Goal: Task Accomplishment & Management: Use online tool/utility

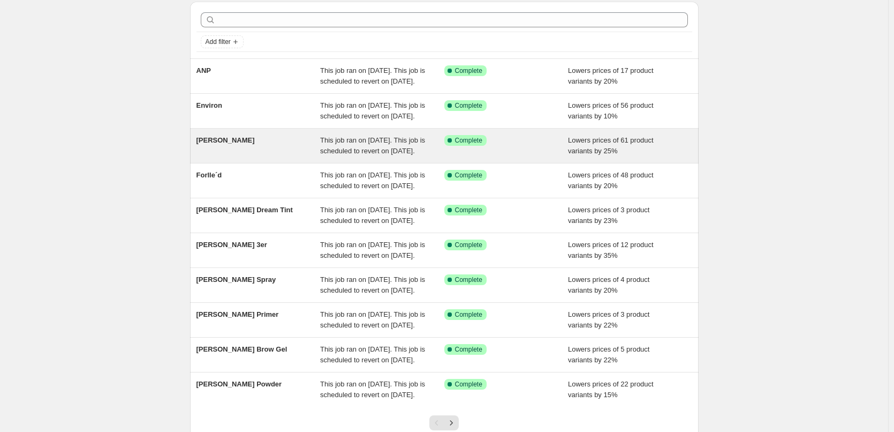
scroll to position [227, 0]
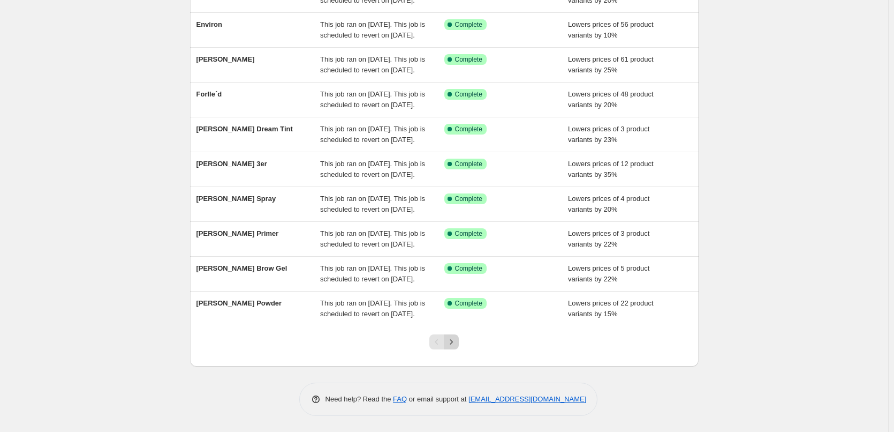
click at [452, 340] on icon "Next" at bounding box center [451, 341] width 11 height 11
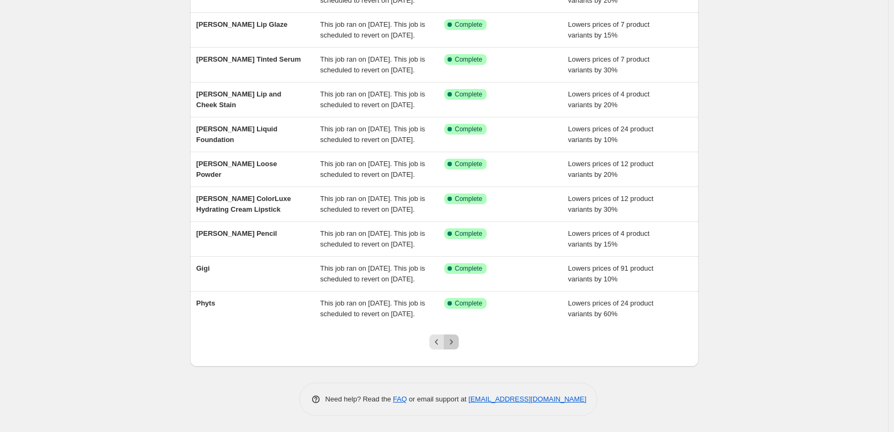
click at [452, 340] on icon "Next" at bounding box center [451, 341] width 11 height 11
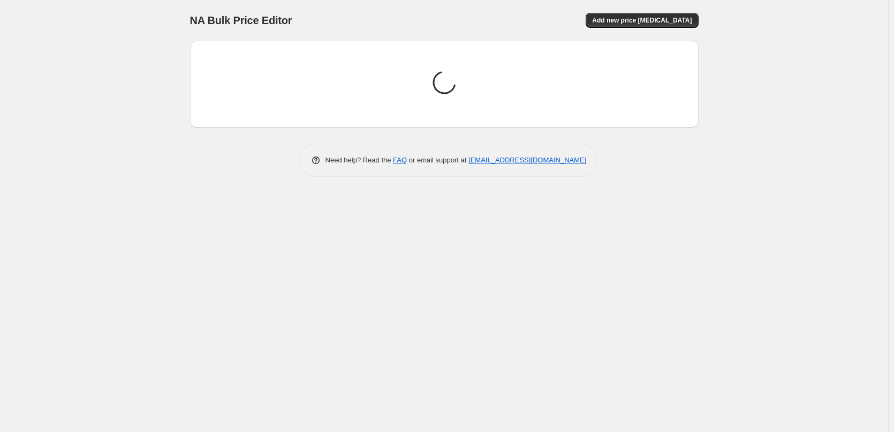
scroll to position [0, 0]
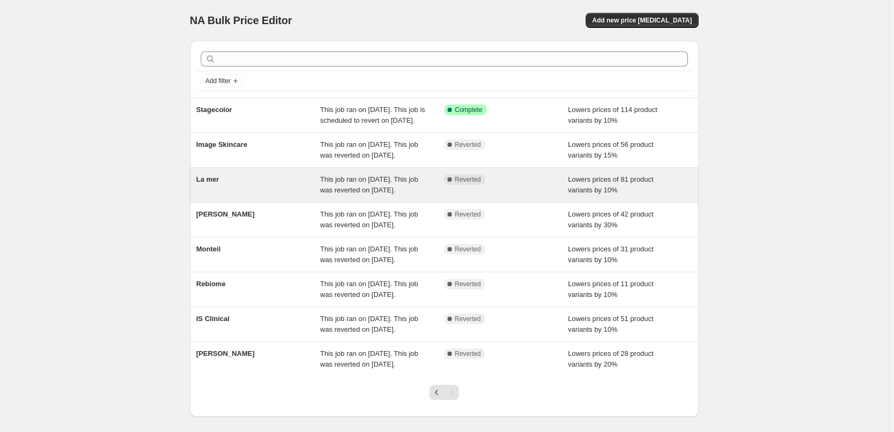
click at [223, 195] on div "La mer" at bounding box center [259, 184] width 124 height 21
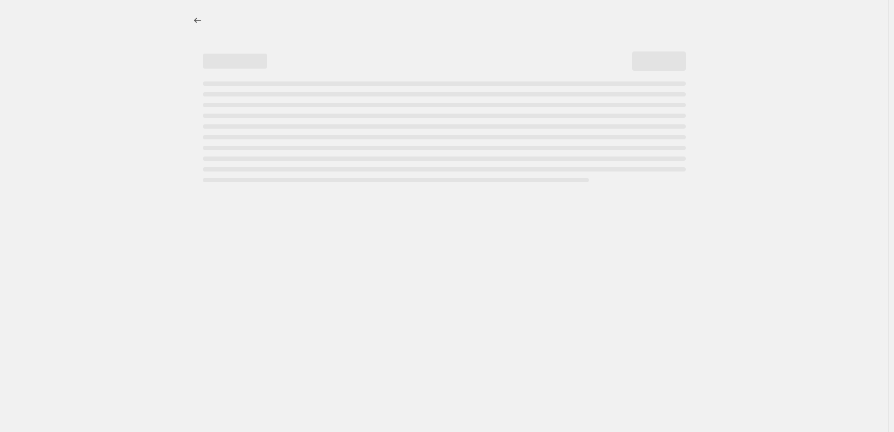
select select "percentage"
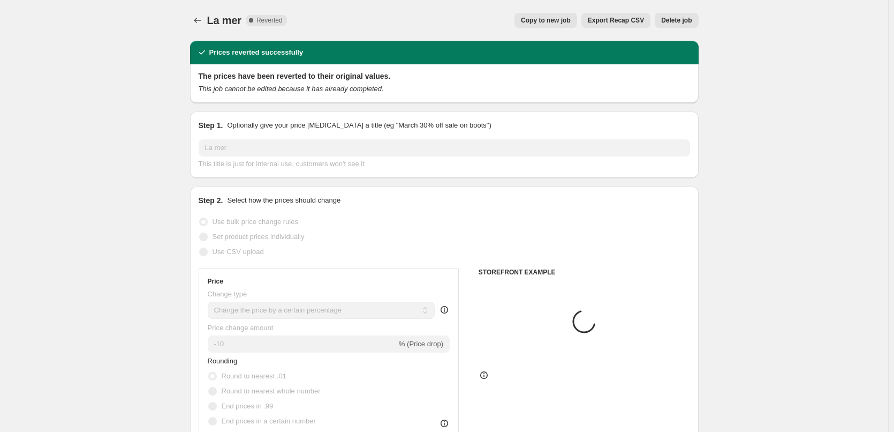
click at [665, 20] on span "Delete job" at bounding box center [676, 20] width 31 height 9
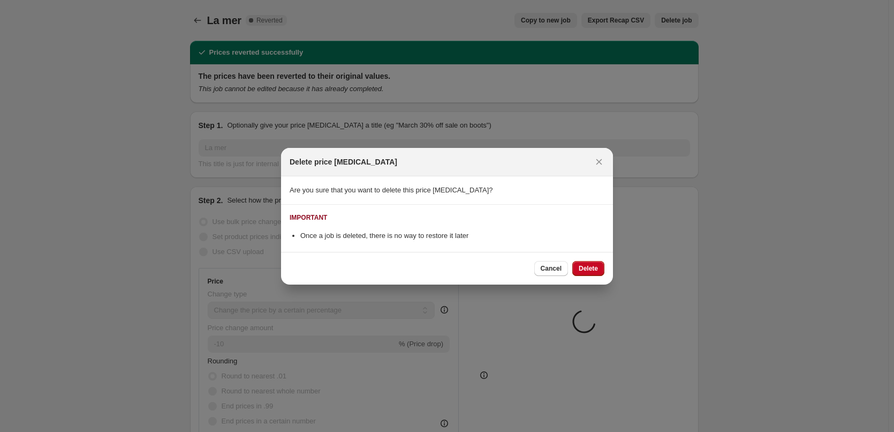
select select "vendor"
click at [550, 262] on button "Cancel" at bounding box center [551, 268] width 34 height 15
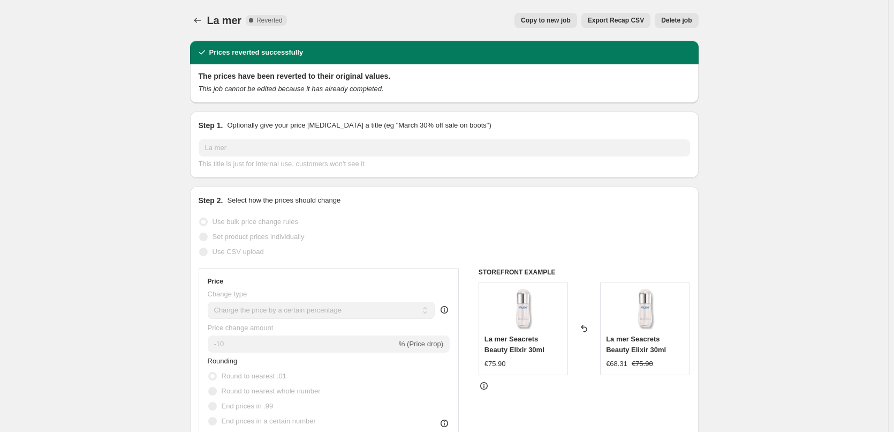
click at [555, 18] on span "Copy to new job" at bounding box center [546, 20] width 50 height 9
select select "percentage"
select select "vendor"
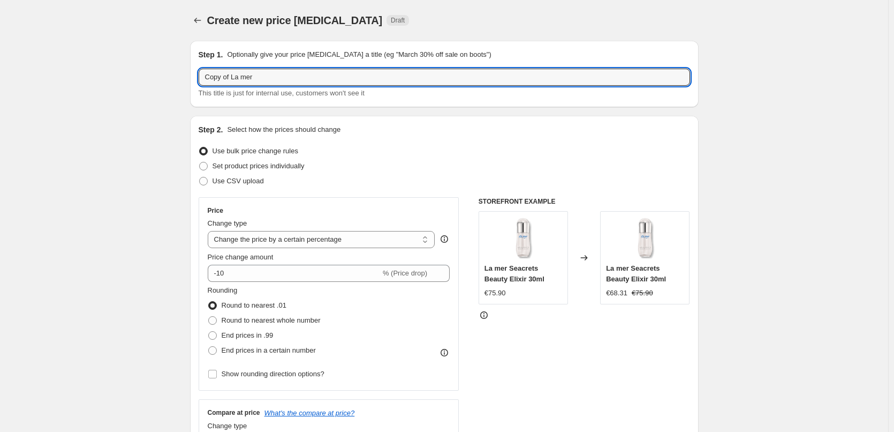
drag, startPoint x: 232, startPoint y: 80, endPoint x: 150, endPoint y: 78, distance: 82.0
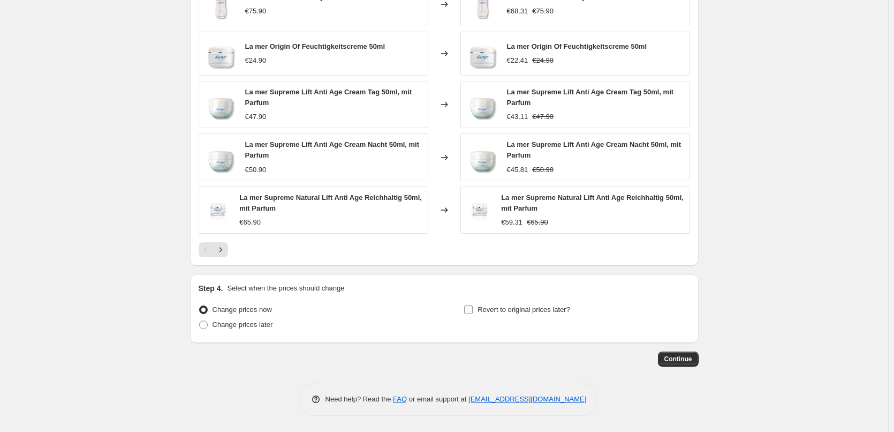
type input "La mer"
click at [489, 310] on span "Revert to original prices later?" at bounding box center [524, 309] width 93 height 8
click at [473, 310] on input "Revert to original prices later?" at bounding box center [468, 309] width 9 height 9
checkbox input "true"
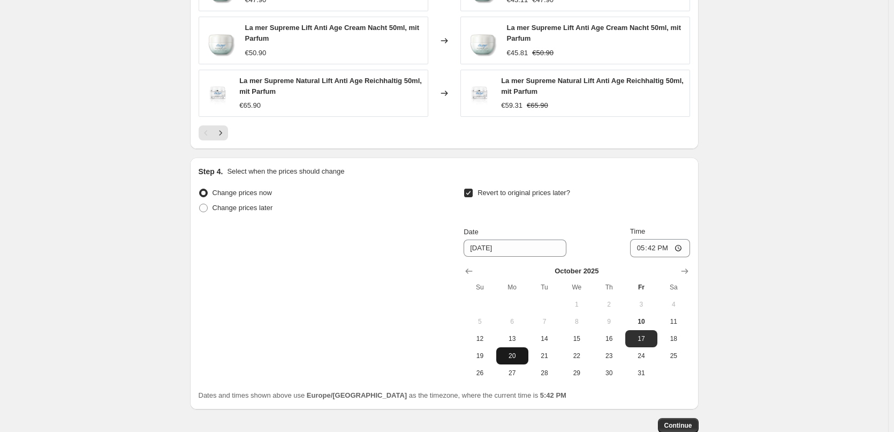
scroll to position [953, 0]
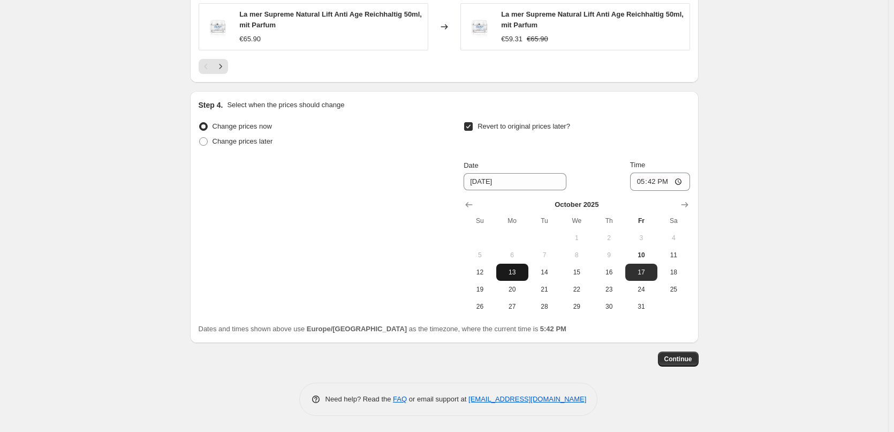
click at [522, 267] on button "13" at bounding box center [512, 271] width 32 height 17
type input "[DATE]"
click at [645, 182] on input "17:42" at bounding box center [660, 181] width 60 height 18
click at [640, 184] on input "17:42" at bounding box center [660, 181] width 60 height 18
click at [655, 184] on input "15:30" at bounding box center [660, 181] width 60 height 18
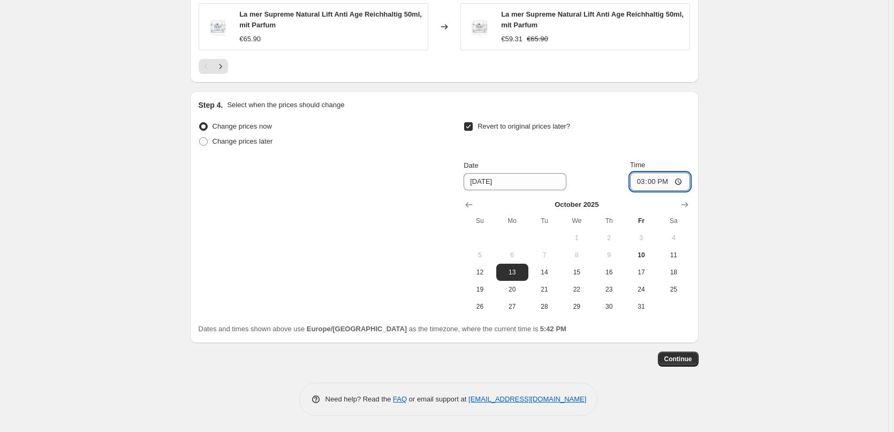
type input "03:00"
click at [692, 356] on span "Continue" at bounding box center [679, 358] width 28 height 9
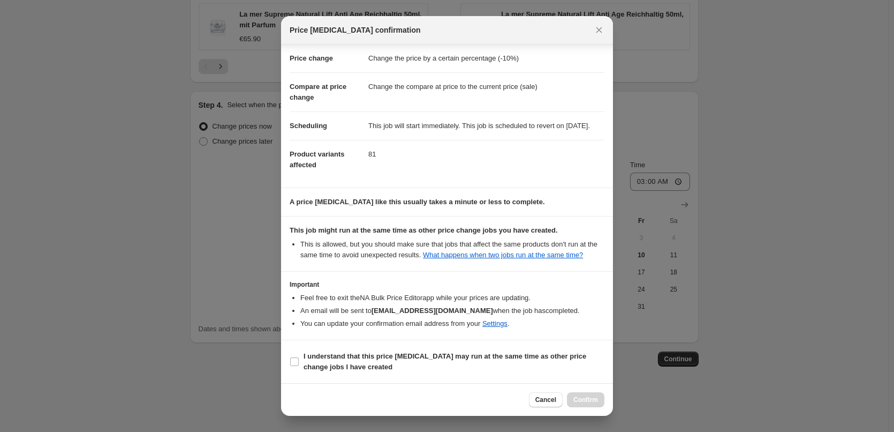
scroll to position [30, 0]
click at [351, 356] on b "I understand that this price [MEDICAL_DATA] may run at the same time as other p…" at bounding box center [445, 361] width 283 height 19
click at [299, 357] on input "I understand that this price [MEDICAL_DATA] may run at the same time as other p…" at bounding box center [294, 361] width 9 height 9
checkbox input "true"
click at [588, 398] on span "Confirm" at bounding box center [586, 399] width 25 height 9
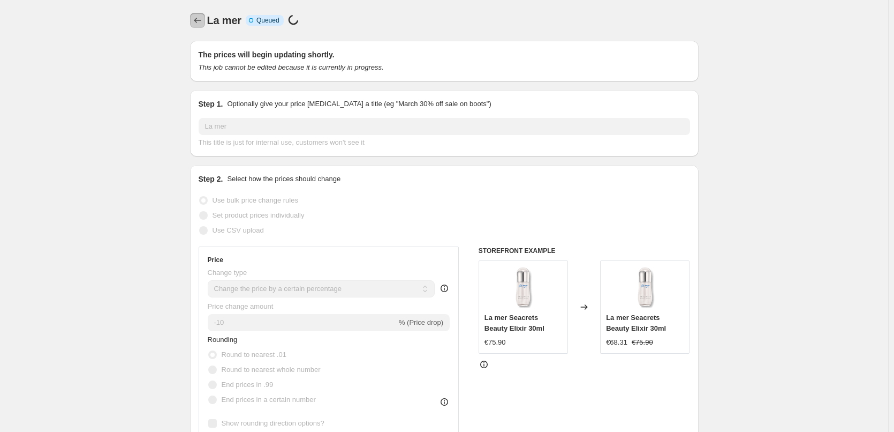
click at [194, 14] on button "Price change jobs" at bounding box center [197, 20] width 15 height 15
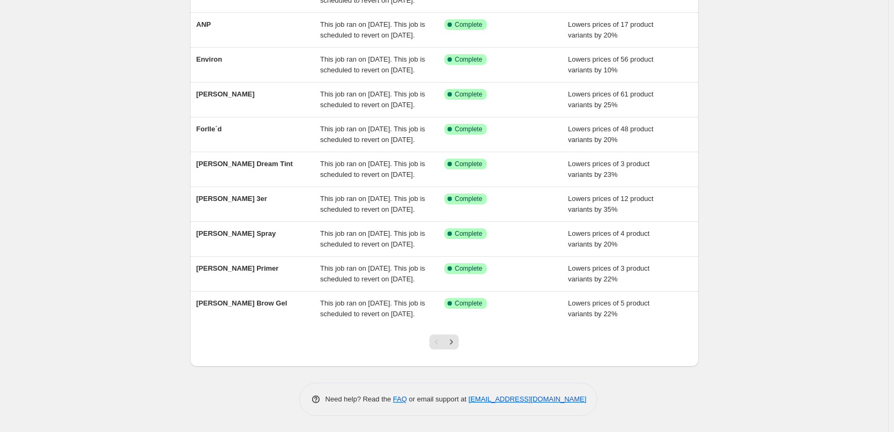
scroll to position [227, 0]
click at [462, 349] on div at bounding box center [444, 346] width 43 height 41
click at [456, 346] on icon "Next" at bounding box center [451, 341] width 11 height 11
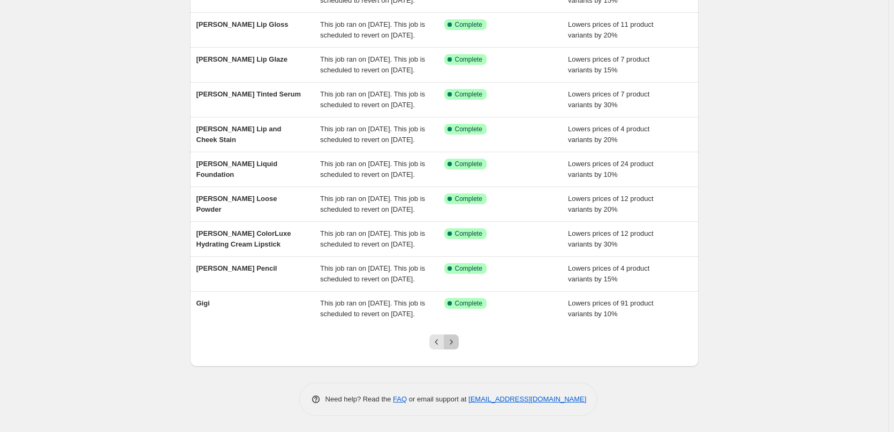
click at [456, 346] on icon "Next" at bounding box center [451, 341] width 11 height 11
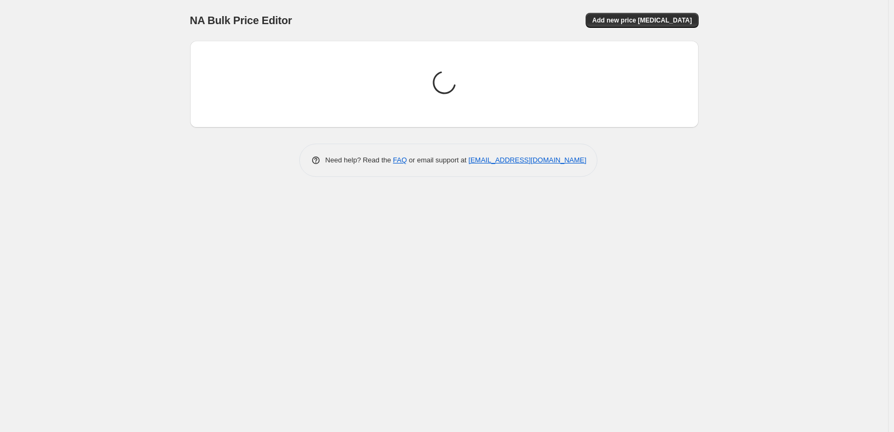
scroll to position [0, 0]
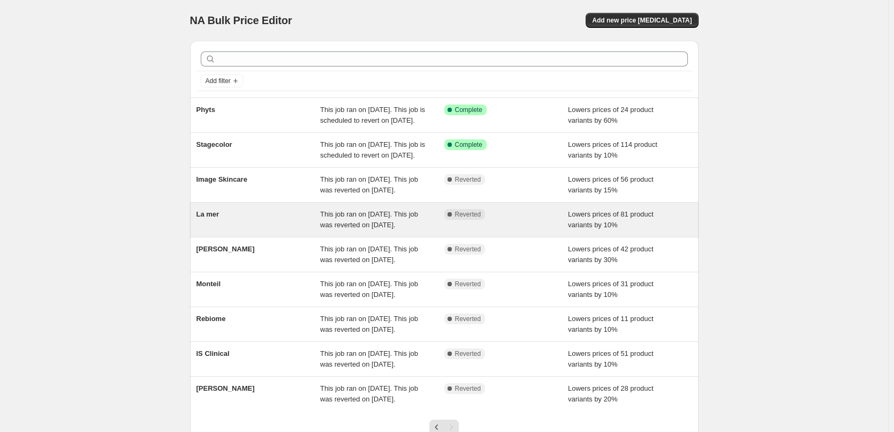
click at [215, 218] on span "La mer" at bounding box center [208, 214] width 23 height 8
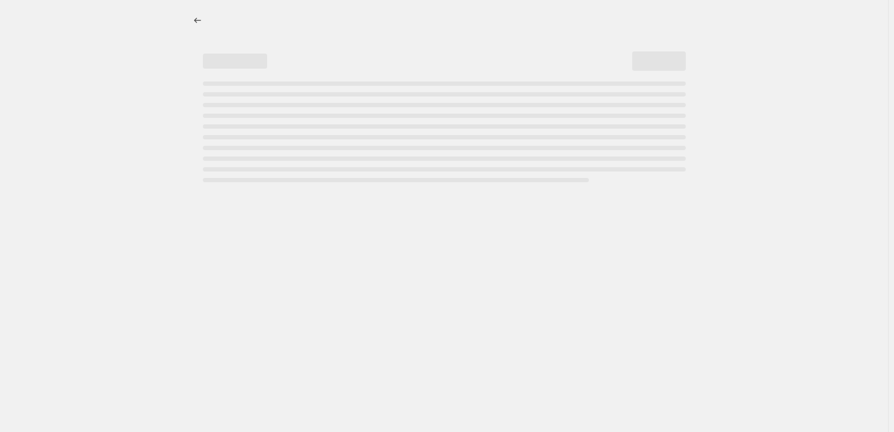
select select "percentage"
select select "vendor"
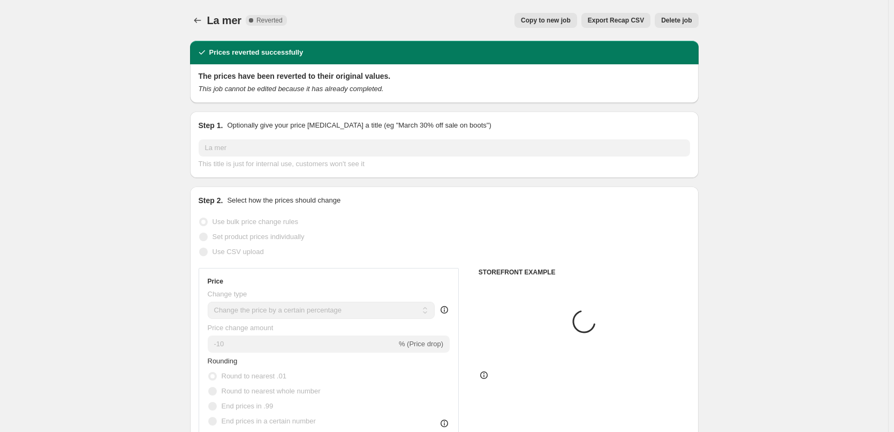
click at [684, 17] on span "Delete job" at bounding box center [676, 20] width 31 height 9
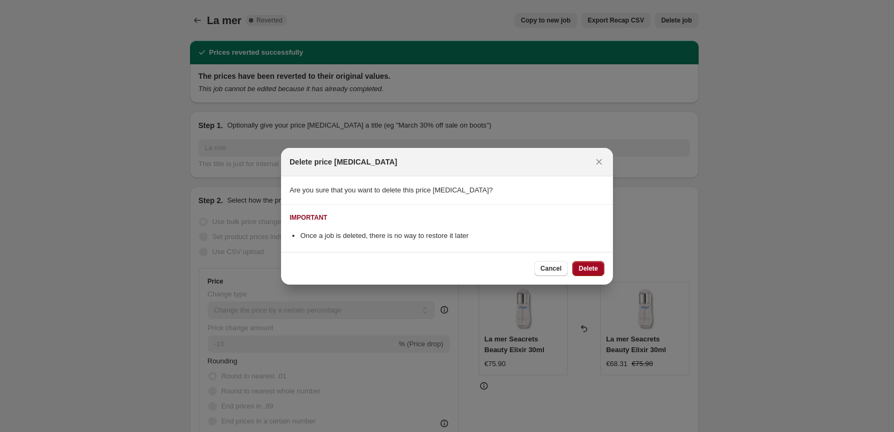
click at [594, 267] on span "Delete" at bounding box center [588, 268] width 19 height 9
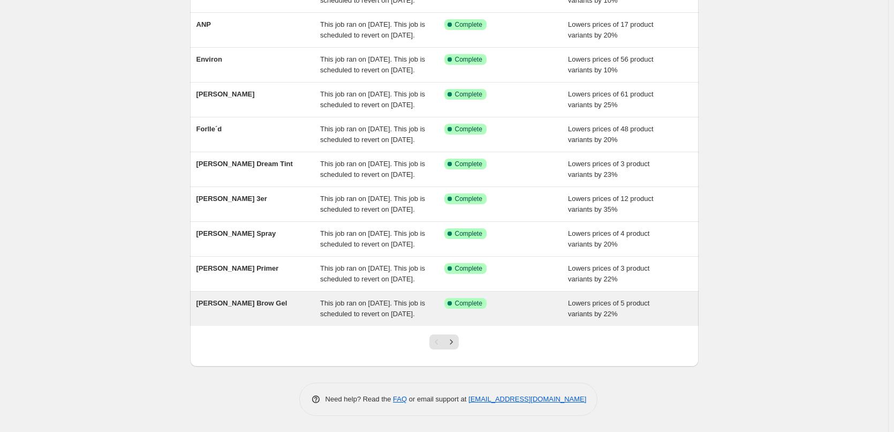
scroll to position [227, 0]
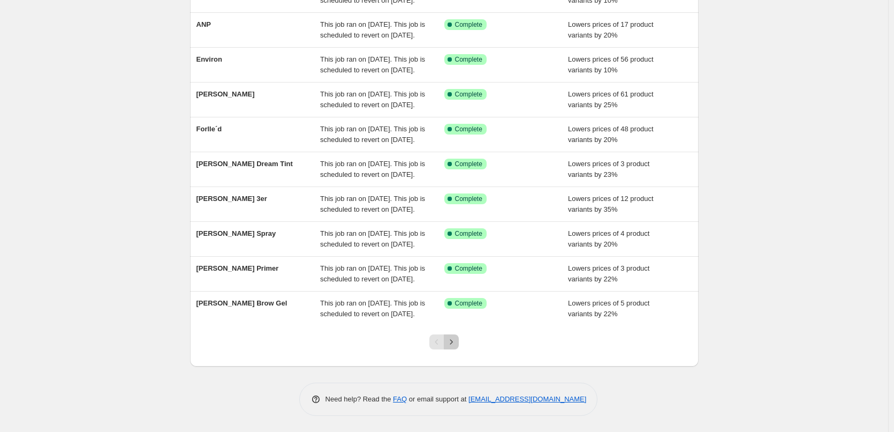
click at [453, 343] on icon "Next" at bounding box center [451, 341] width 3 height 5
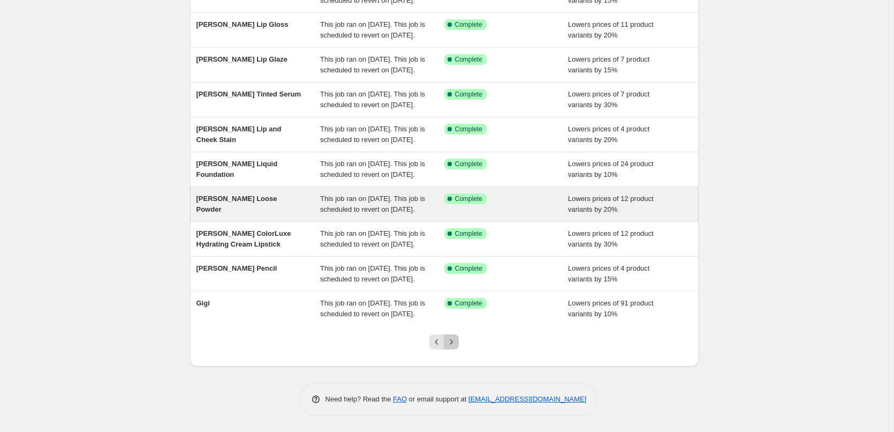
click at [454, 343] on icon "Next" at bounding box center [451, 341] width 11 height 11
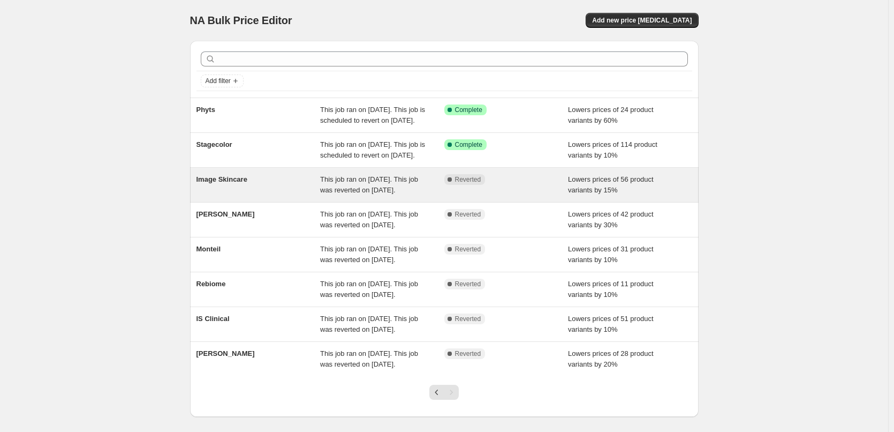
click at [227, 183] on span "Image Skincare" at bounding box center [222, 179] width 51 height 8
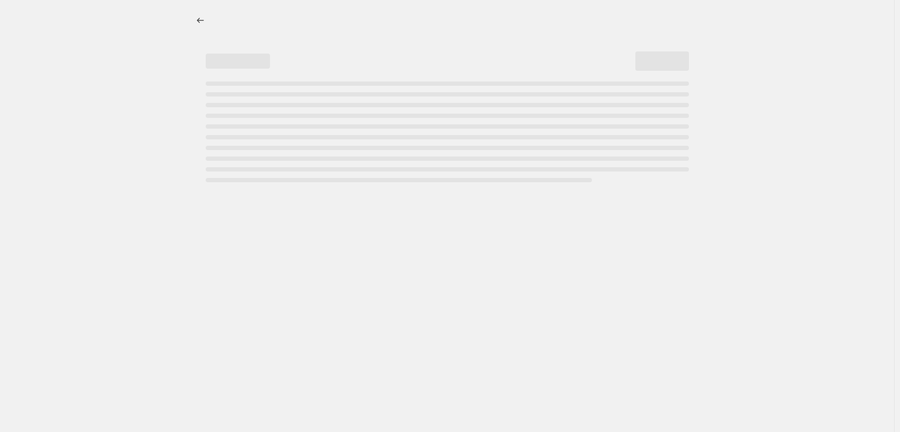
select select "percentage"
select select "remove"
select select "vendor"
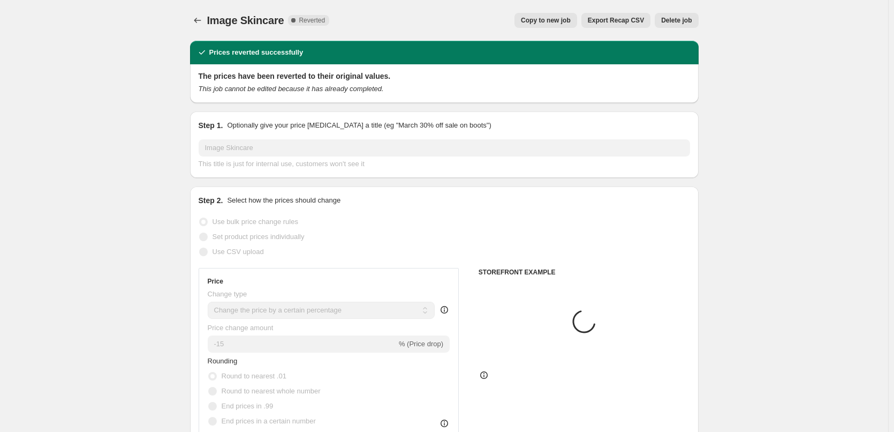
click at [535, 21] on span "Copy to new job" at bounding box center [546, 20] width 50 height 9
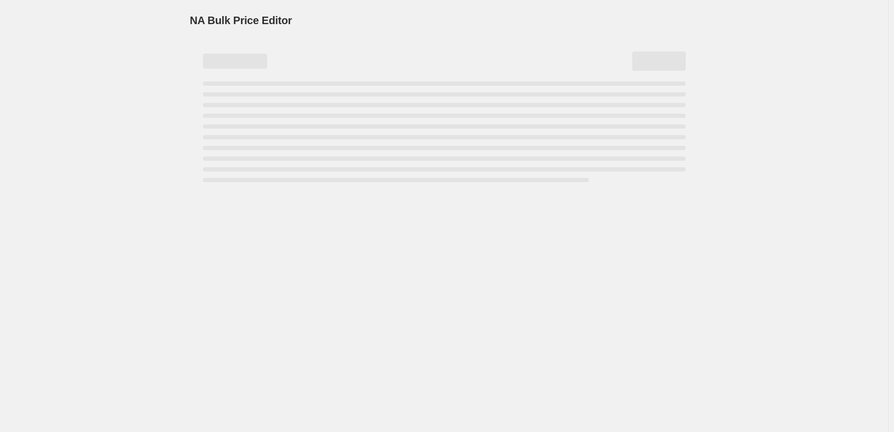
select select "percentage"
select select "remove"
select select "vendor"
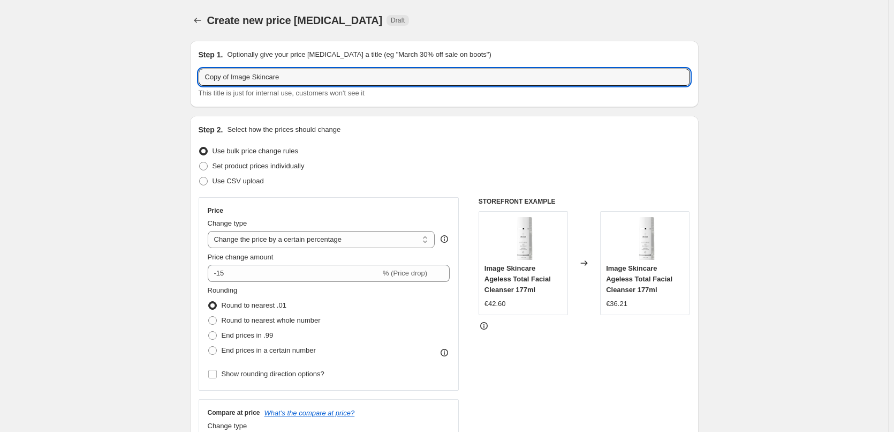
drag, startPoint x: 233, startPoint y: 79, endPoint x: 135, endPoint y: 66, distance: 99.3
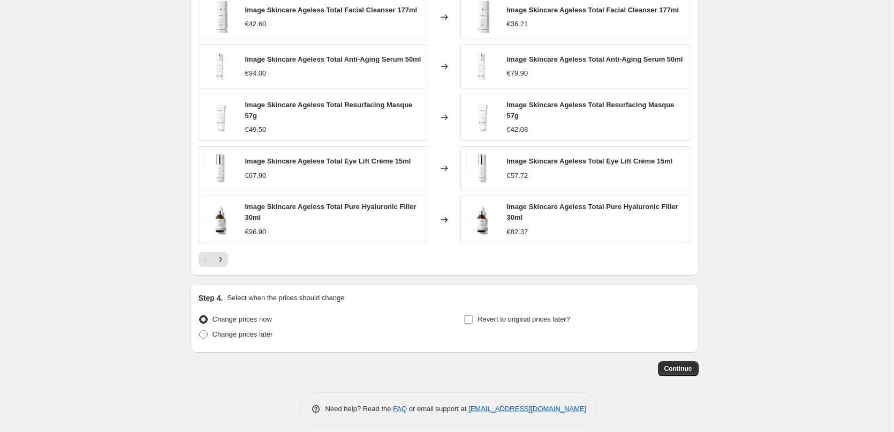
scroll to position [763, 0]
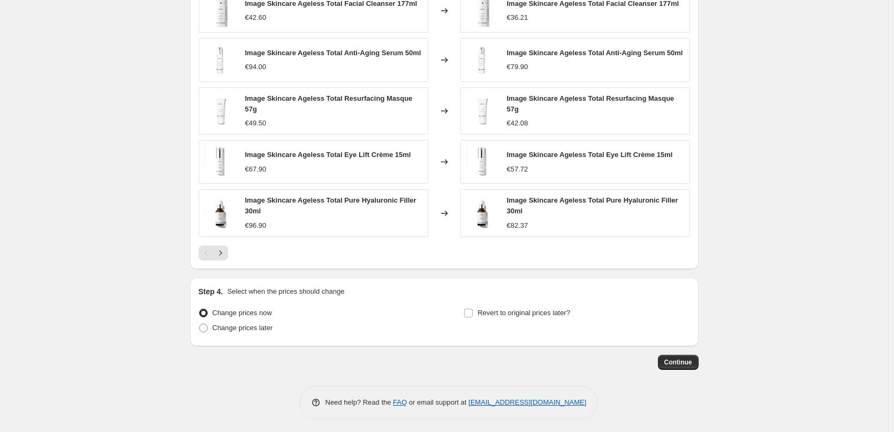
type input "Image Skincare"
click at [522, 300] on div "Step 4. Select when the prices should change Change prices now Change prices la…" at bounding box center [445, 311] width 492 height 51
click at [523, 301] on div "Step 4. Select when the prices should change Change prices now Change prices la…" at bounding box center [445, 311] width 492 height 51
click at [518, 308] on span "Revert to original prices later?" at bounding box center [524, 312] width 93 height 8
click at [473, 308] on input "Revert to original prices later?" at bounding box center [468, 312] width 9 height 9
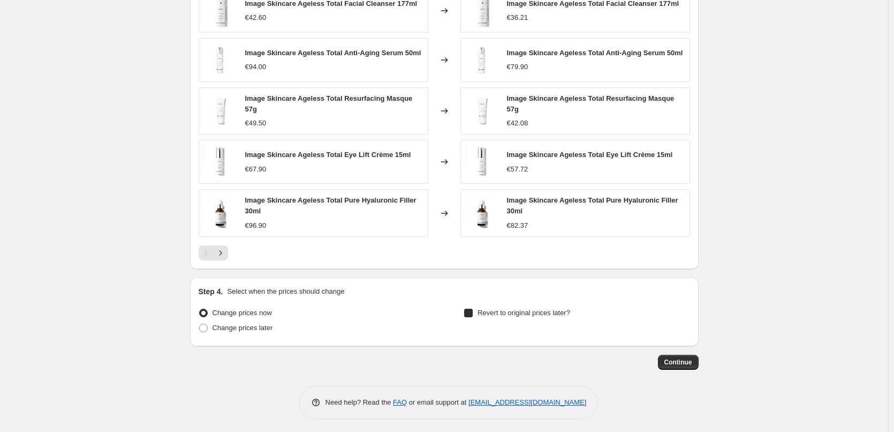
checkbox input "true"
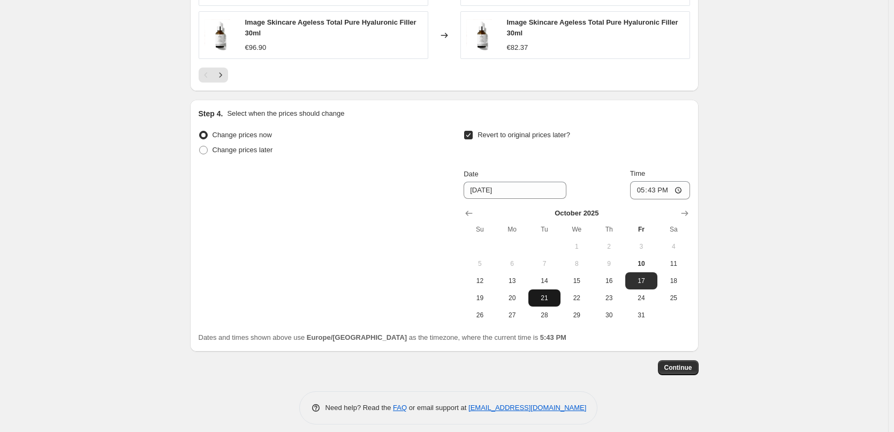
scroll to position [946, 0]
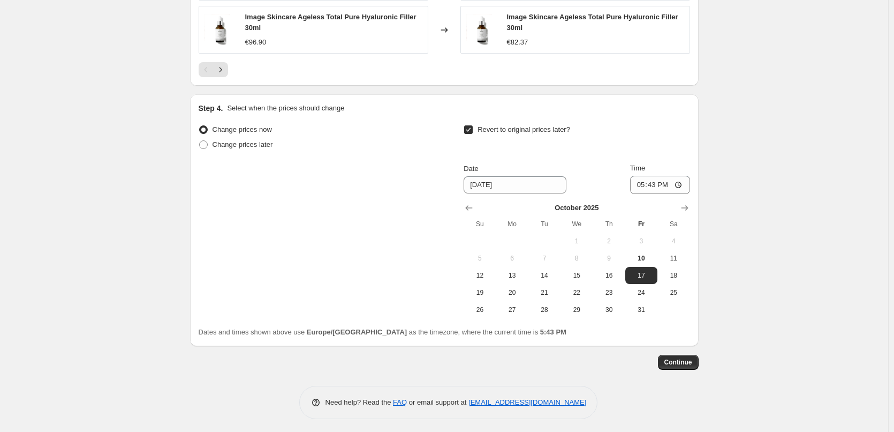
click at [517, 250] on button "6" at bounding box center [512, 258] width 32 height 17
click at [514, 271] on span "13" at bounding box center [513, 275] width 24 height 9
type input "[DATE]"
click at [639, 178] on input "17:43" at bounding box center [660, 185] width 60 height 18
click at [662, 184] on input "15:00" at bounding box center [660, 185] width 60 height 18
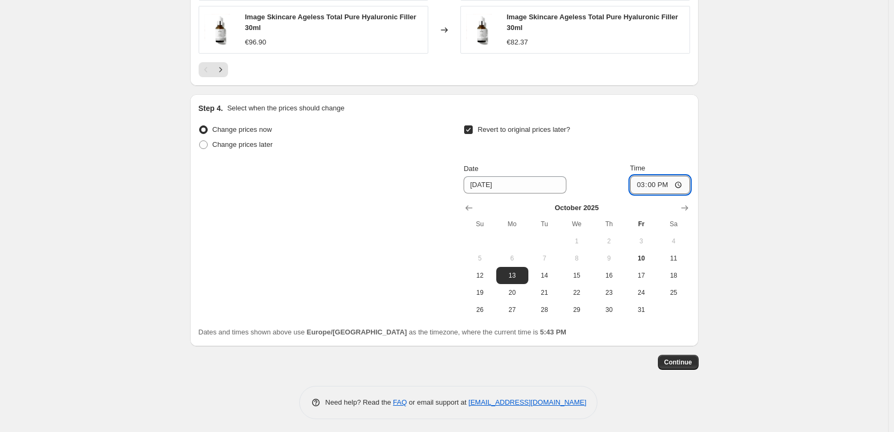
click at [683, 182] on input "15:00" at bounding box center [660, 185] width 60 height 18
type input "03:00"
click at [698, 358] on button "Continue" at bounding box center [678, 361] width 41 height 15
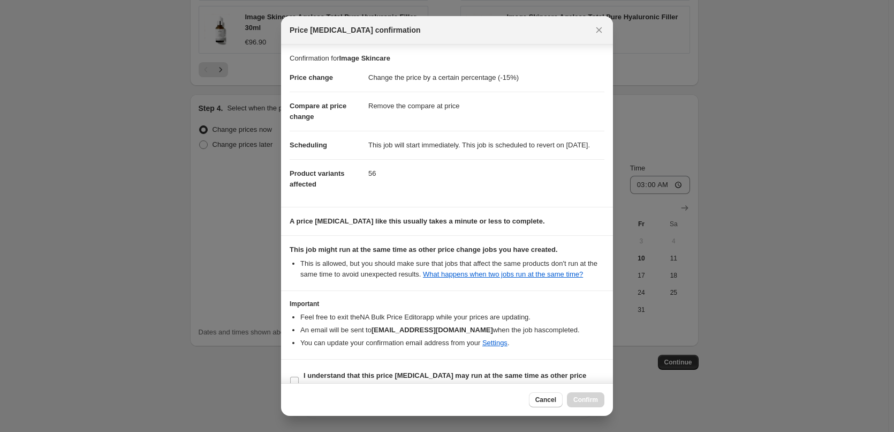
scroll to position [30, 0]
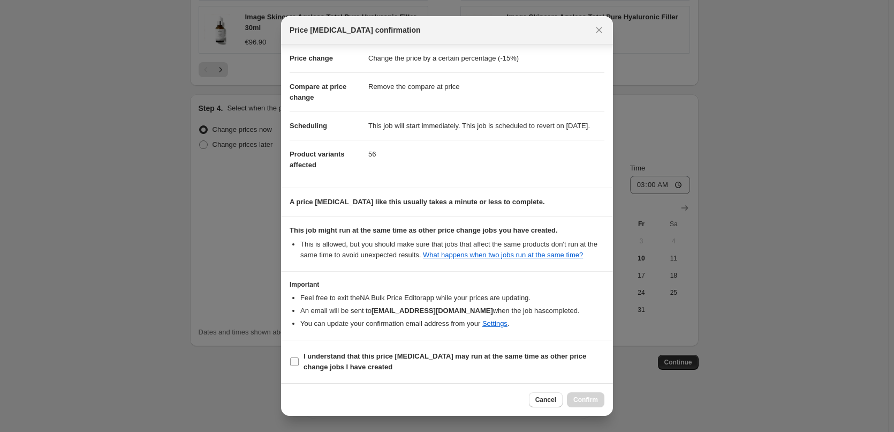
drag, startPoint x: 337, startPoint y: 354, endPoint x: 524, endPoint y: 356, distance: 187.4
click at [450, 352] on b "I understand that this price [MEDICAL_DATA] may run at the same time as other p…" at bounding box center [445, 361] width 283 height 19
click at [411, 367] on span "I understand that this price [MEDICAL_DATA] may run at the same time as other p…" at bounding box center [454, 361] width 301 height 21
click at [299, 366] on input "I understand that this price [MEDICAL_DATA] may run at the same time as other p…" at bounding box center [294, 361] width 9 height 9
checkbox input "true"
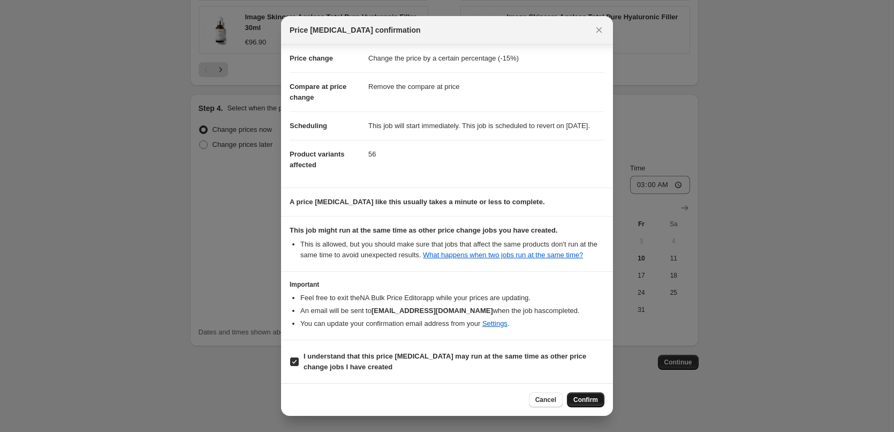
click at [601, 399] on button "Confirm" at bounding box center [585, 399] width 37 height 15
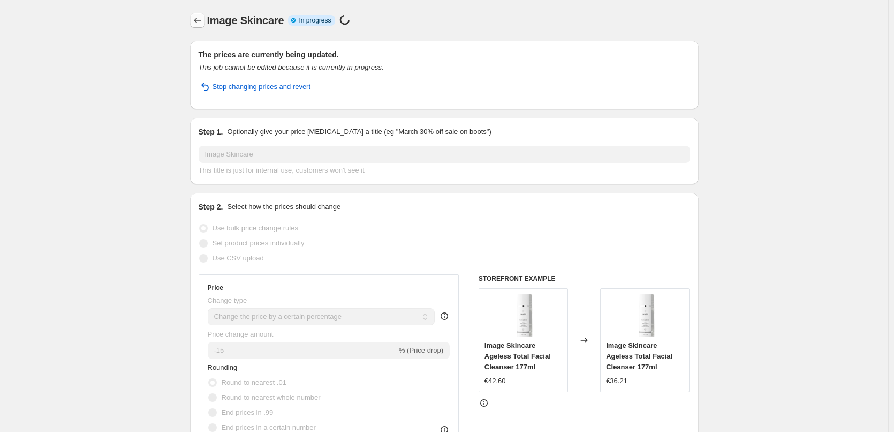
click at [203, 16] on icon "Price change jobs" at bounding box center [197, 20] width 11 height 11
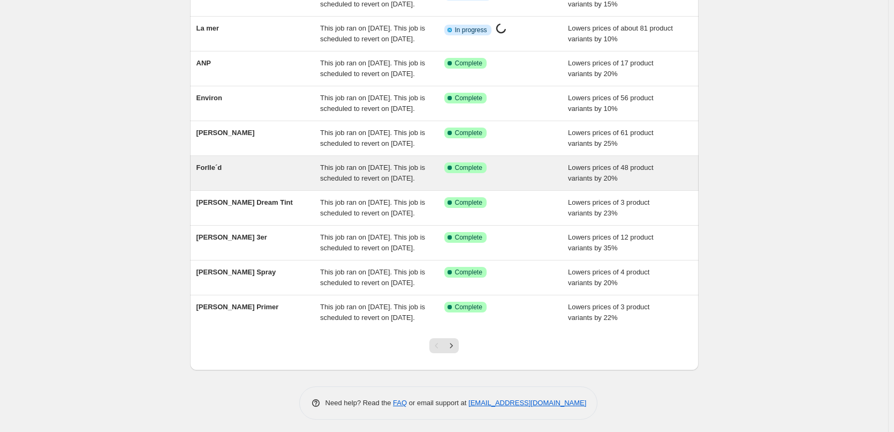
scroll to position [227, 0]
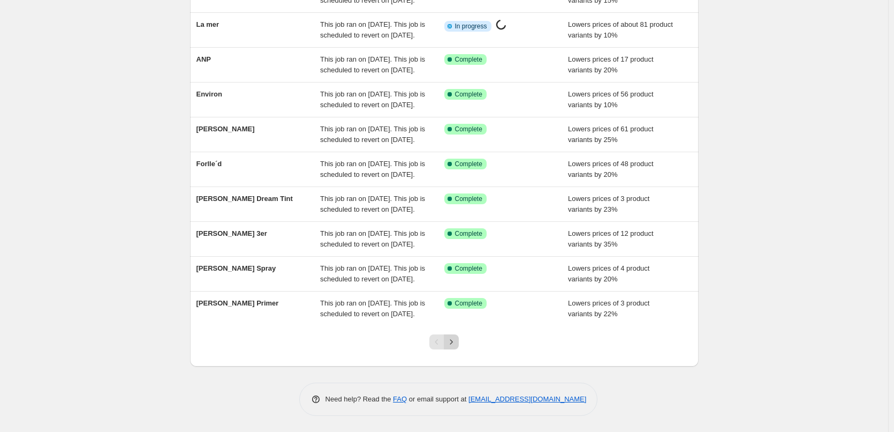
click at [453, 343] on icon "Next" at bounding box center [451, 341] width 11 height 11
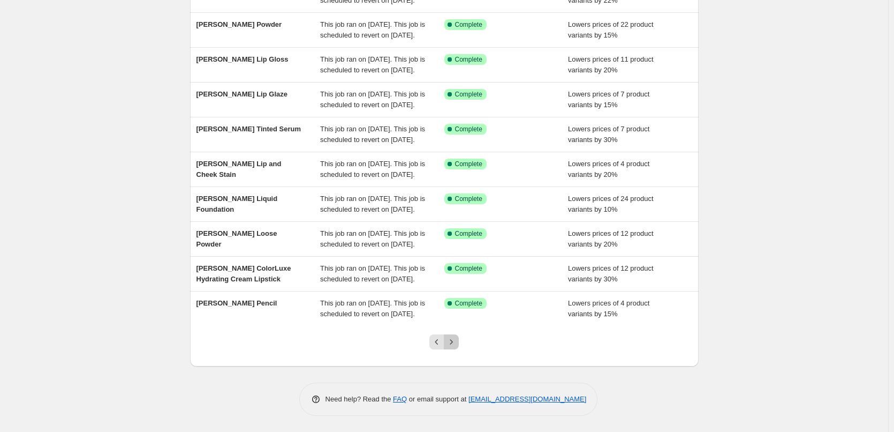
click at [459, 348] on button "Next" at bounding box center [451, 341] width 15 height 15
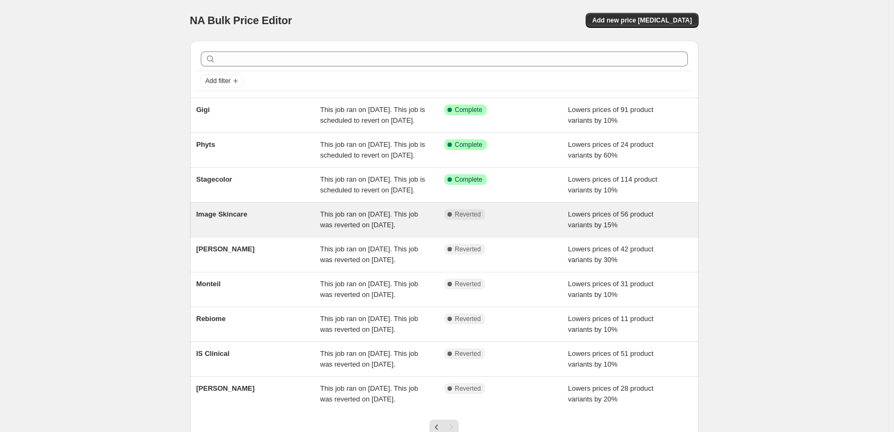
click at [254, 230] on div "Image Skincare" at bounding box center [259, 219] width 124 height 21
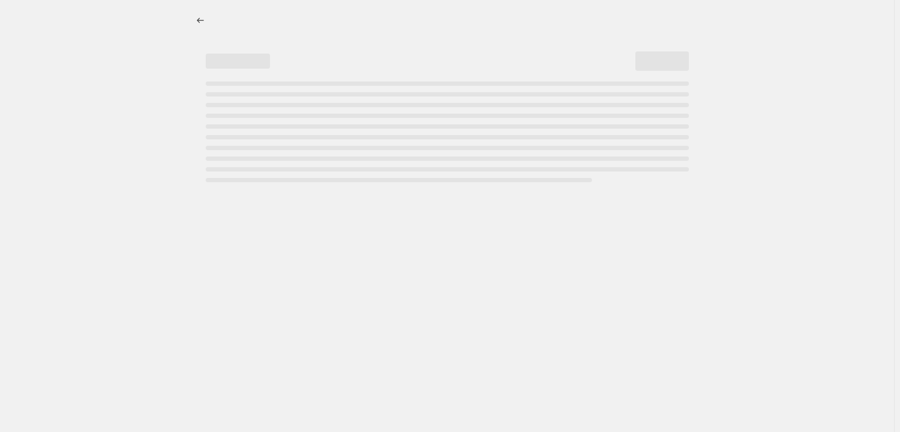
select select "percentage"
select select "remove"
select select "vendor"
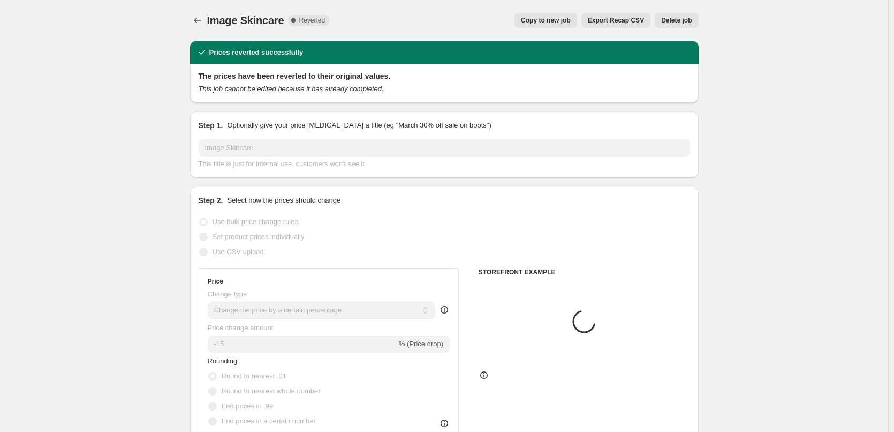
click at [673, 14] on button "Delete job" at bounding box center [676, 20] width 43 height 15
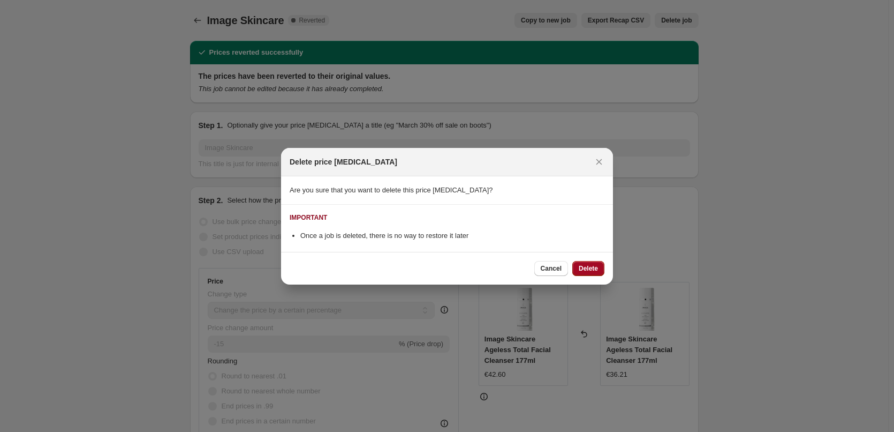
click at [574, 265] on button "Delete" at bounding box center [588, 268] width 32 height 15
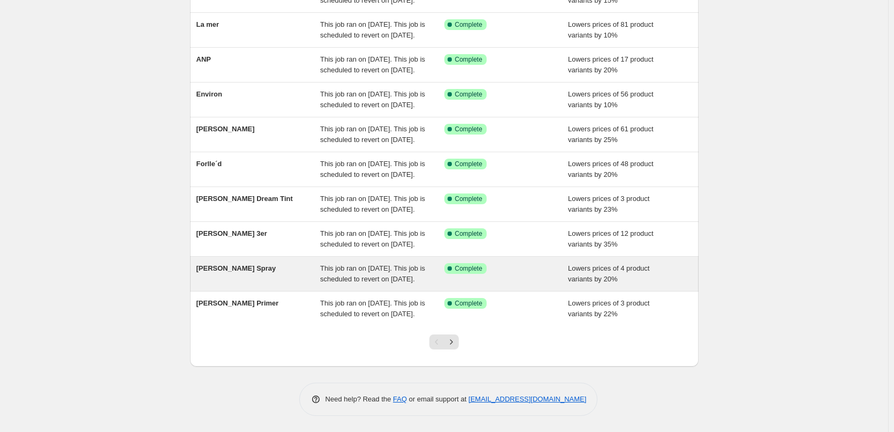
scroll to position [227, 0]
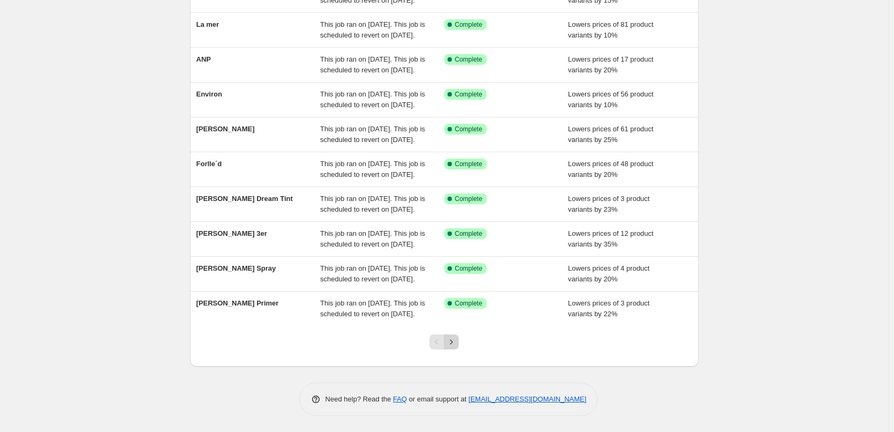
click at [456, 341] on icon "Next" at bounding box center [451, 341] width 11 height 11
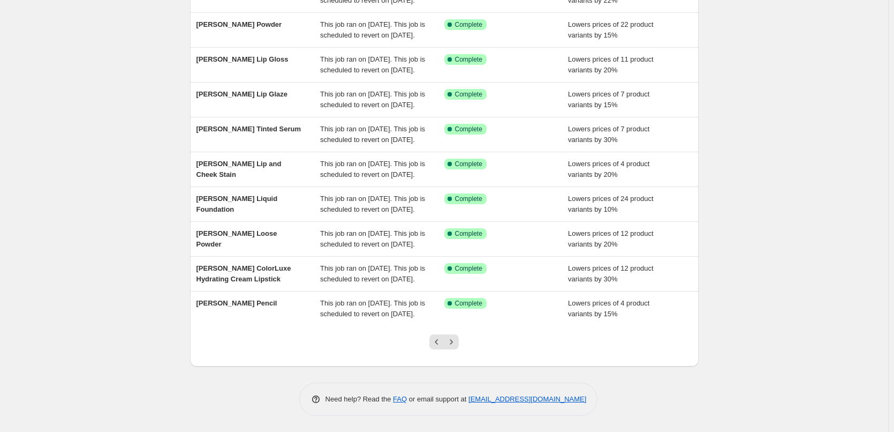
click at [456, 341] on icon "Next" at bounding box center [451, 341] width 11 height 11
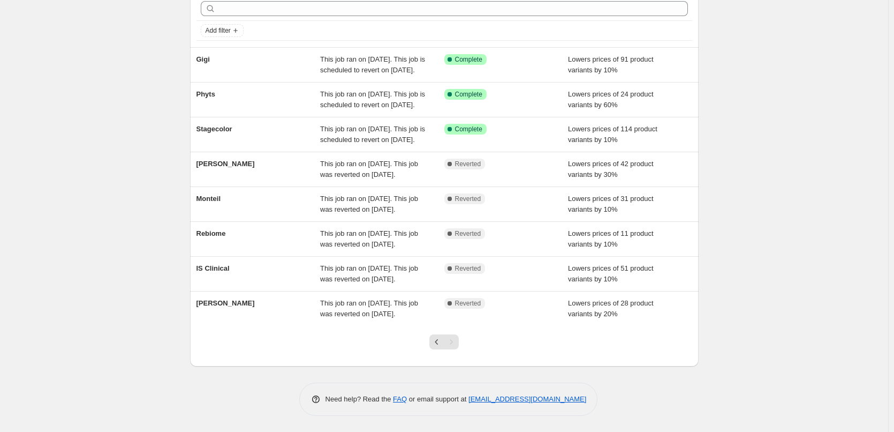
scroll to position [104, 0]
